Goal: Transaction & Acquisition: Purchase product/service

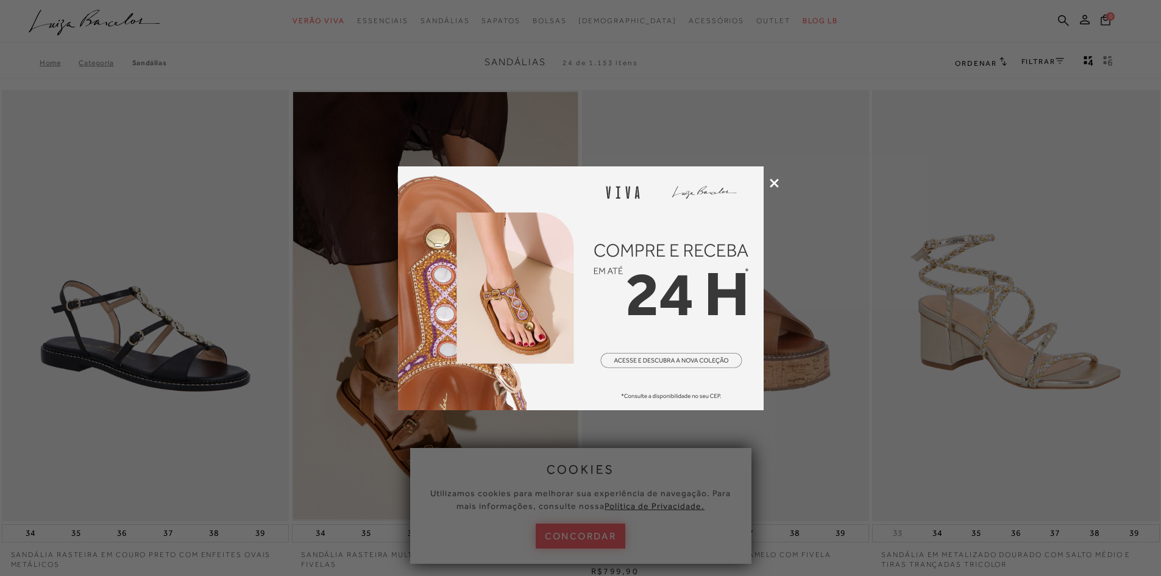
click at [774, 182] on icon at bounding box center [774, 183] width 9 height 9
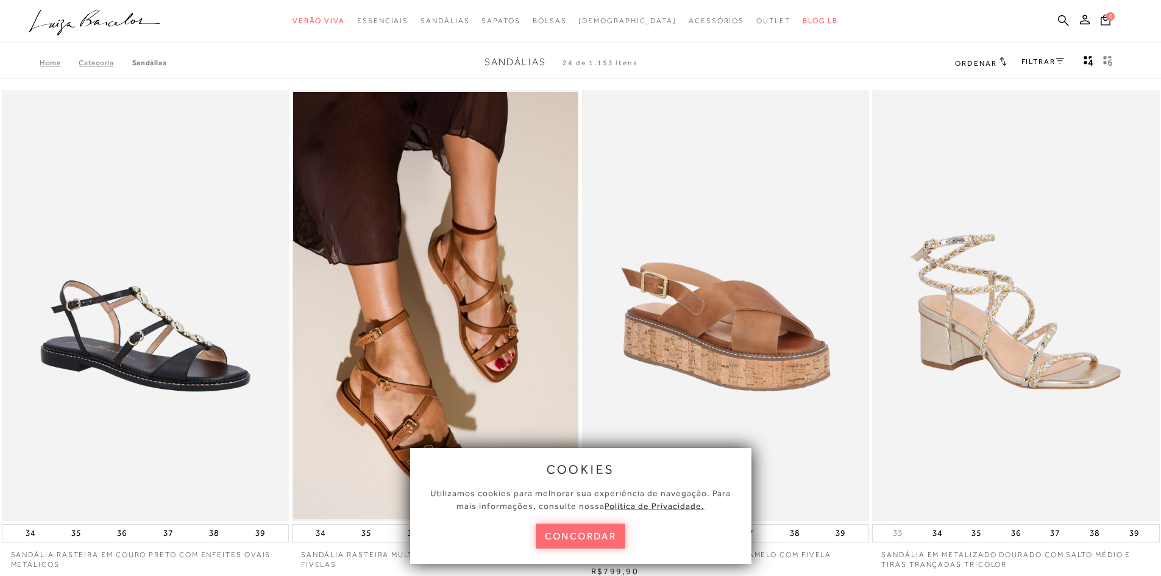
click at [596, 543] on button "concordar" at bounding box center [581, 535] width 90 height 25
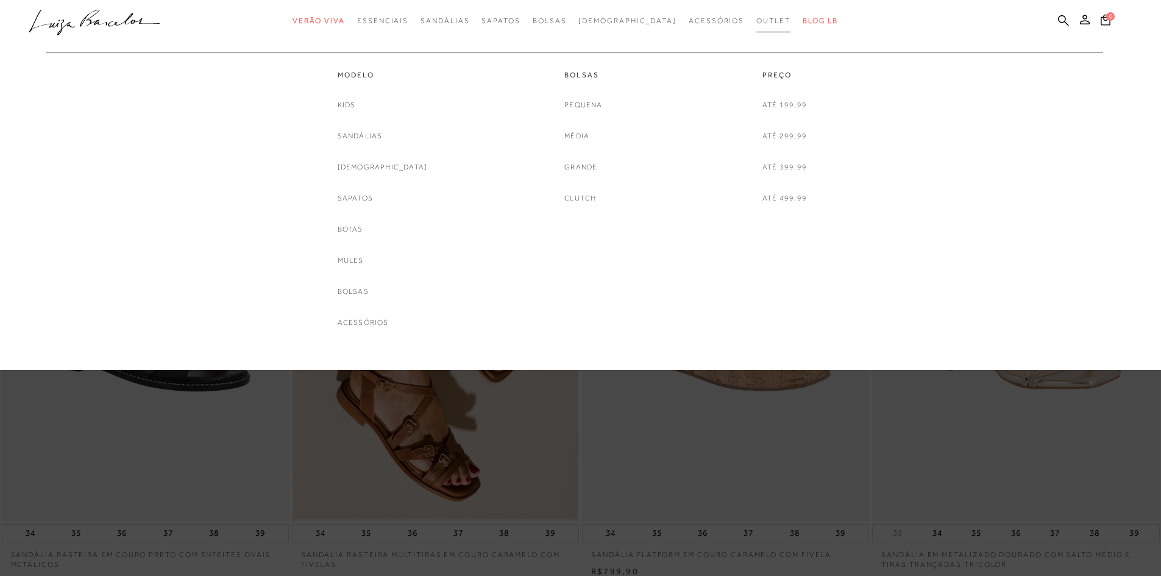
click at [756, 30] on link "Outlet" at bounding box center [773, 21] width 34 height 23
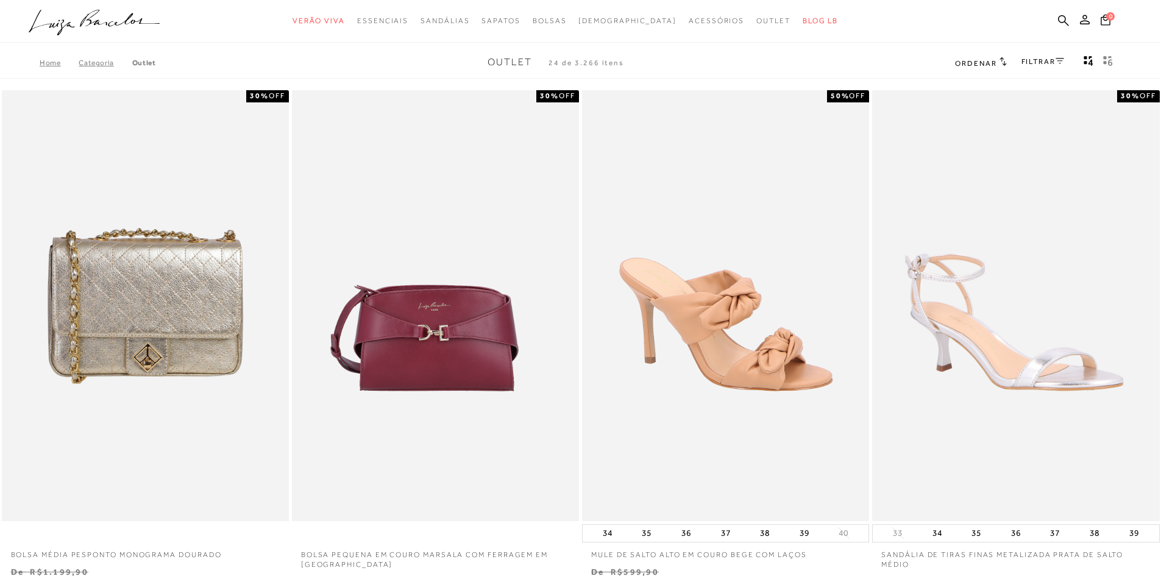
click at [1031, 58] on link "FILTRAR" at bounding box center [1042, 61] width 43 height 9
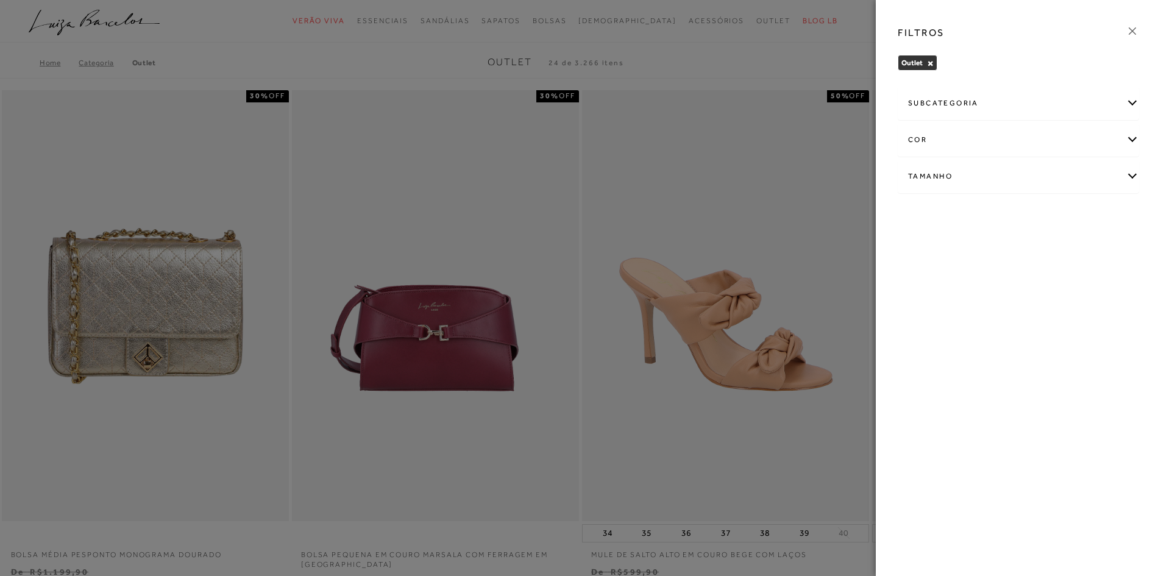
click at [997, 177] on div "Tamanho" at bounding box center [1018, 176] width 240 height 32
click at [960, 249] on label "32" at bounding box center [956, 248] width 28 height 26
click at [952, 249] on input "32" at bounding box center [946, 250] width 12 height 12
checkbox input "true"
click at [983, 247] on span "33" at bounding box center [986, 247] width 18 height 9
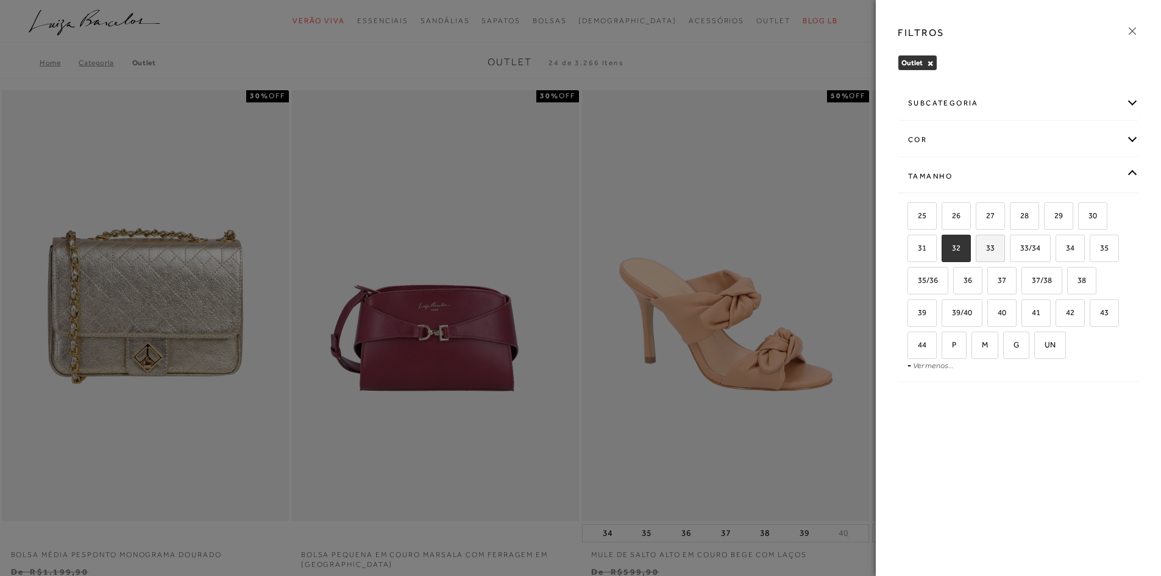
click at [983, 247] on input "33" at bounding box center [980, 250] width 12 height 12
checkbox input "true"
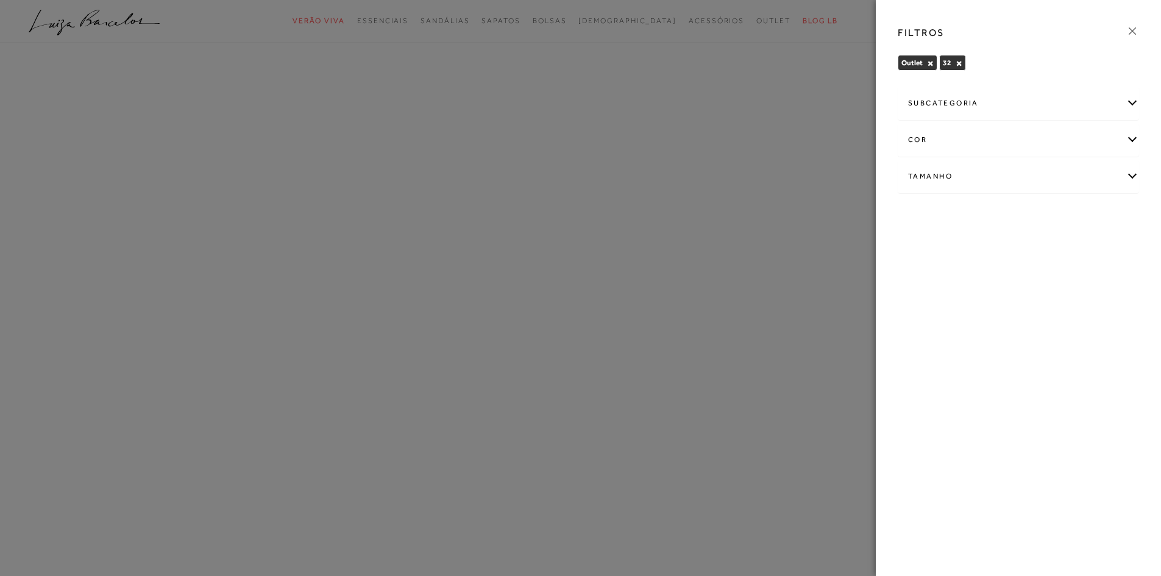
click at [1135, 33] on icon at bounding box center [1131, 30] width 13 height 13
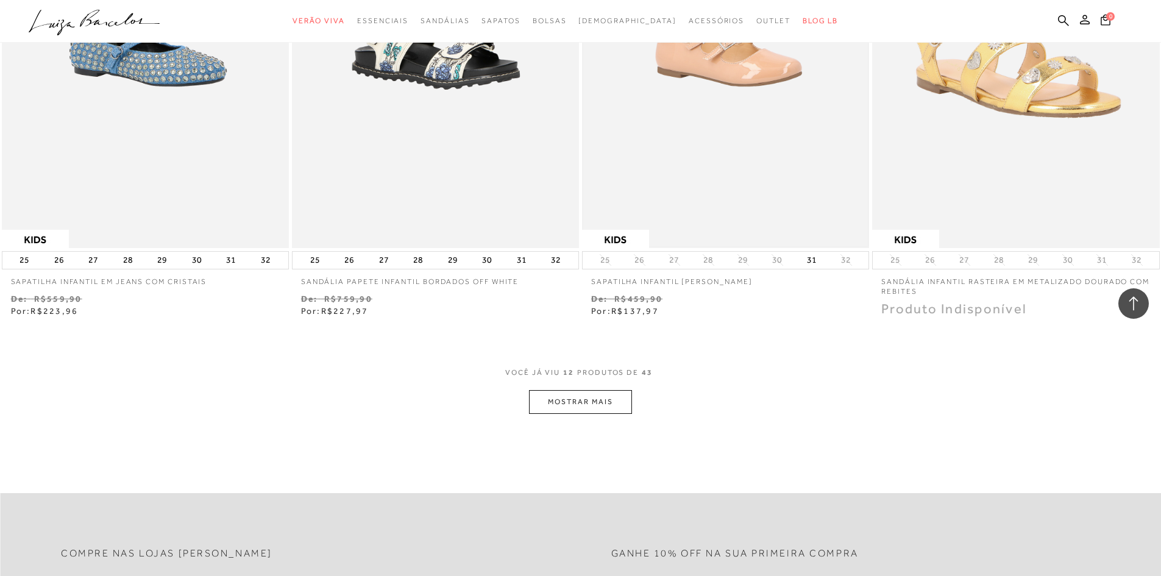
scroll to position [1341, 0]
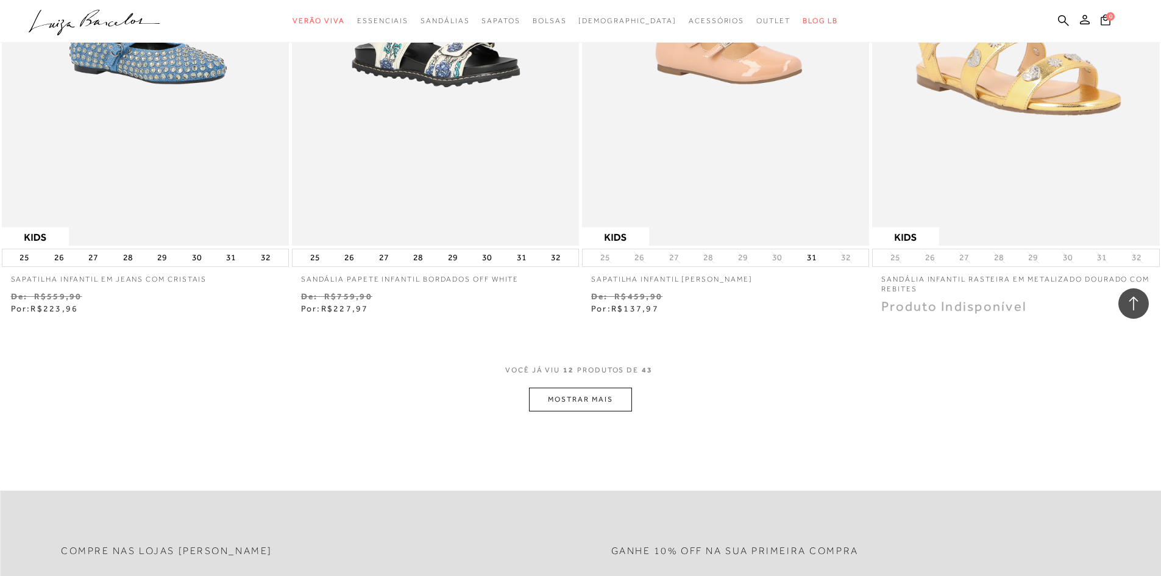
click at [586, 392] on button "MOSTRAR MAIS" at bounding box center [580, 400] width 102 height 24
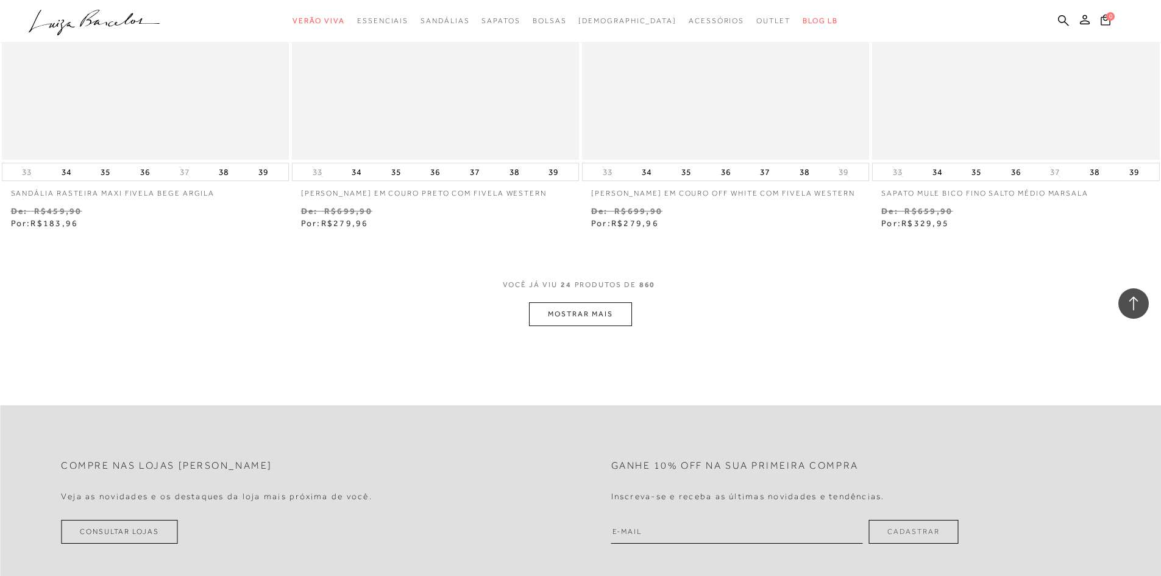
scroll to position [2986, 0]
click at [622, 306] on button "MOSTRAR MAIS" at bounding box center [580, 313] width 102 height 24
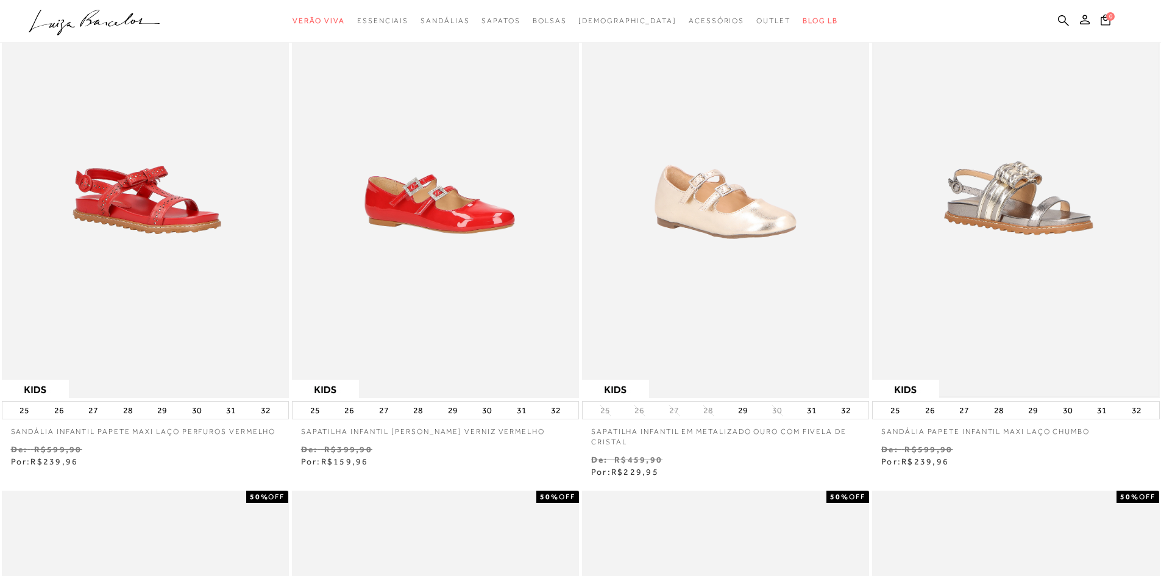
scroll to position [183, 0]
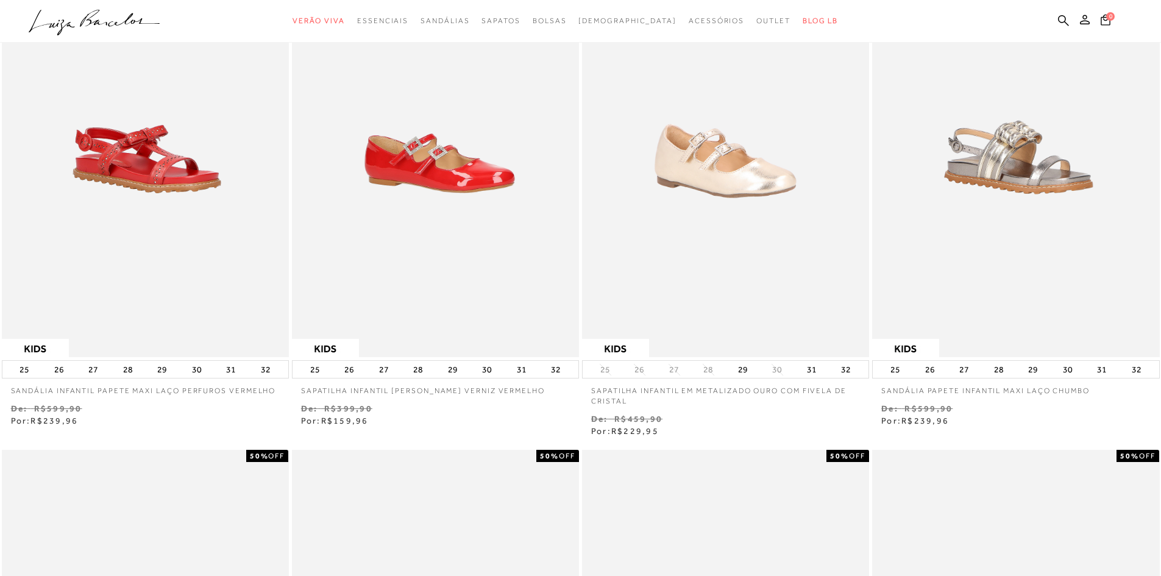
click at [1005, 185] on img at bounding box center [1015, 142] width 285 height 427
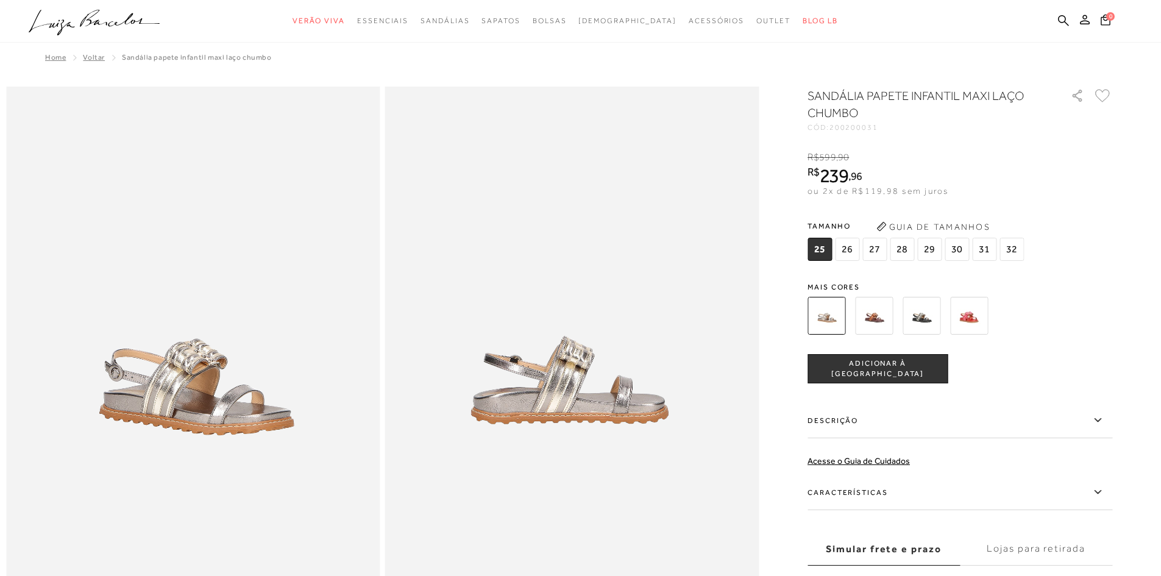
click at [873, 313] on img at bounding box center [874, 316] width 38 height 38
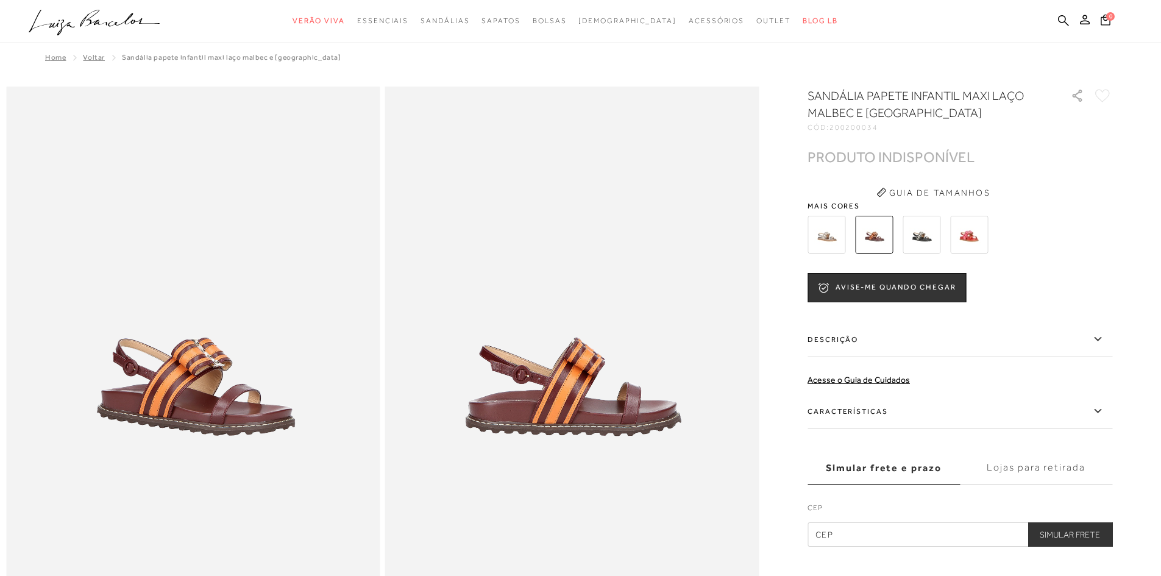
click at [963, 251] on img at bounding box center [969, 235] width 38 height 38
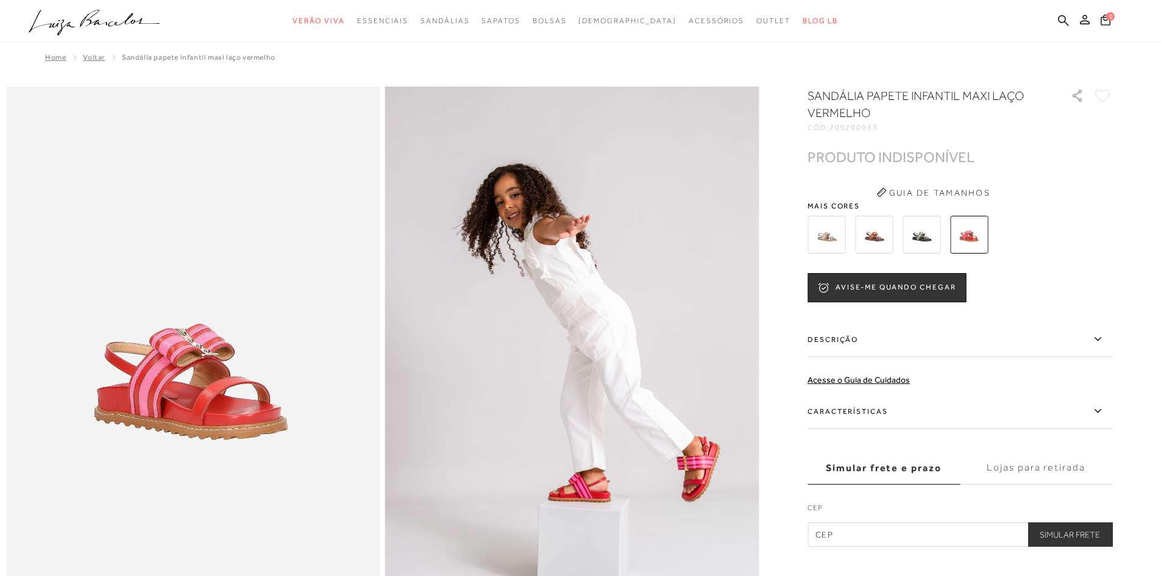
click at [936, 232] on img at bounding box center [921, 235] width 38 height 38
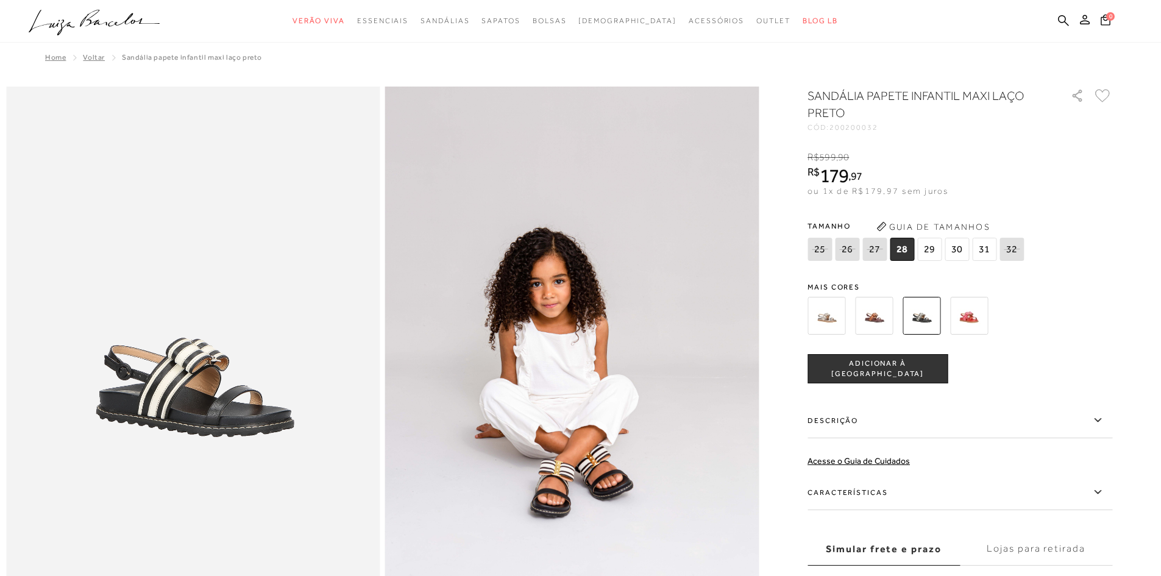
click at [832, 317] on img at bounding box center [826, 316] width 38 height 38
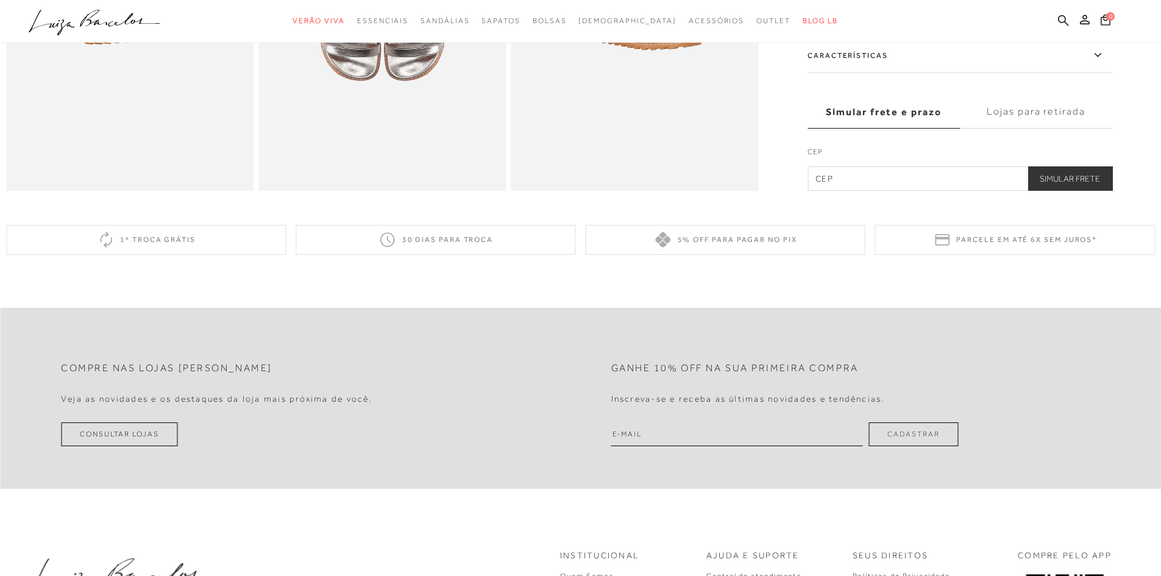
scroll to position [853, 0]
